Goal: Task Accomplishment & Management: Complete application form

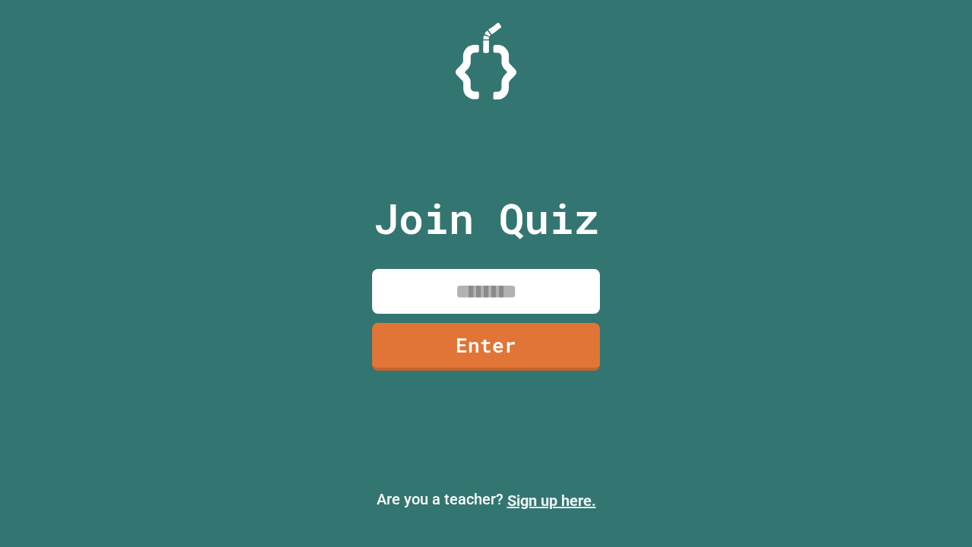
click at [551, 500] on link "Sign up here." at bounding box center [551, 500] width 89 height 18
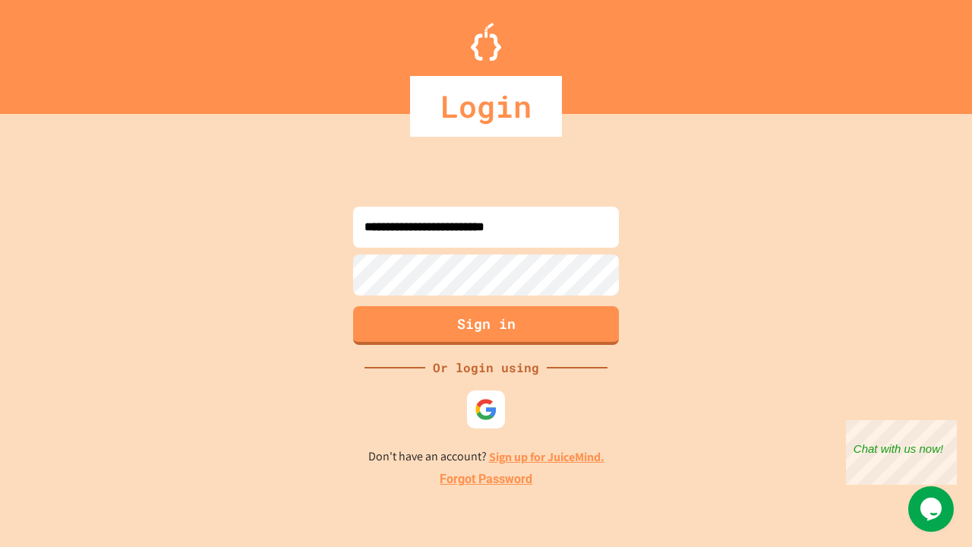
type input "**********"
